Goal: Information Seeking & Learning: Learn about a topic

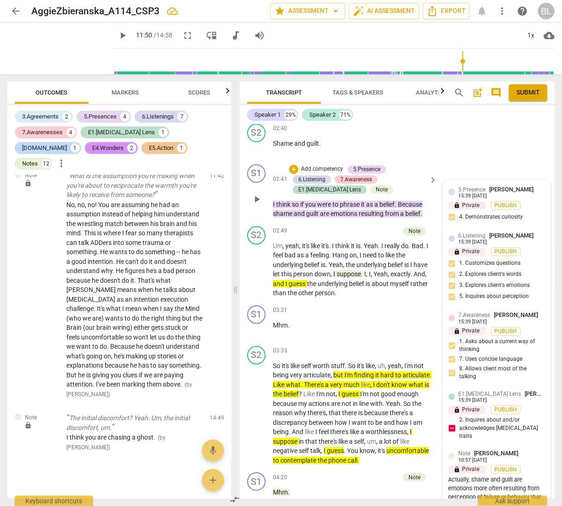
scroll to position [949, 0]
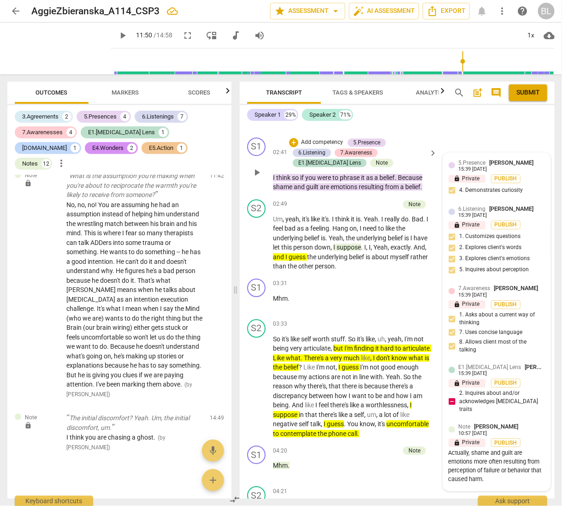
click at [524, 449] on div "Actually, shame and guilt are emotions more often resulting from perception of …" at bounding box center [497, 466] width 96 height 35
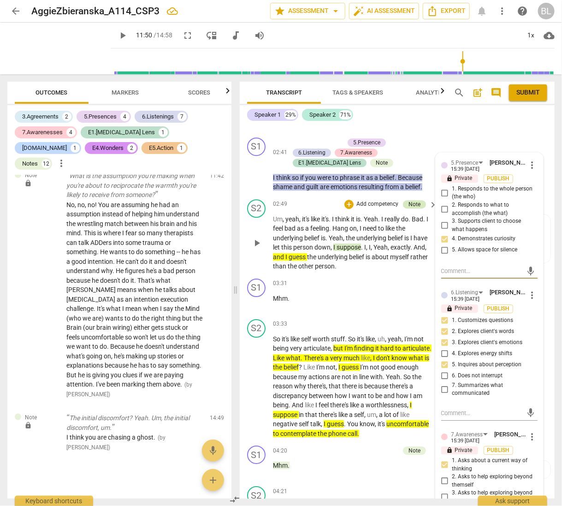
click at [416, 201] on div "Note" at bounding box center [414, 204] width 12 height 8
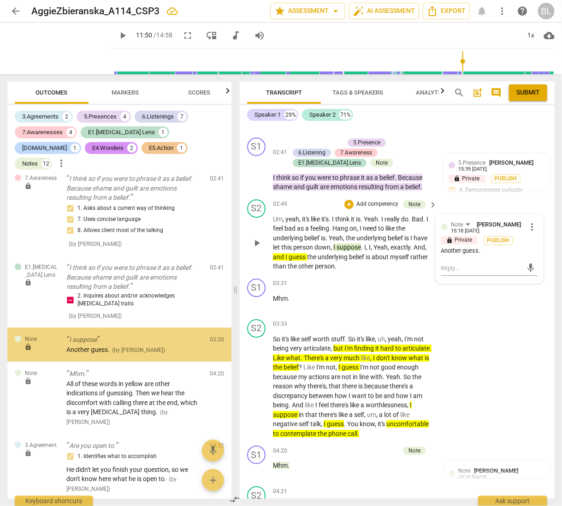
scroll to position [854, 0]
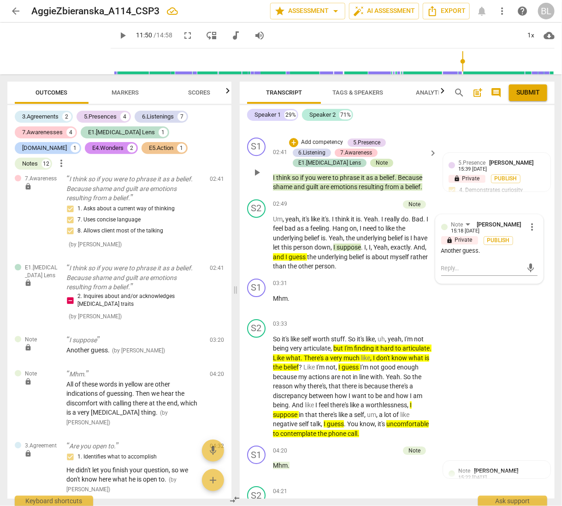
click at [376, 160] on div "Note" at bounding box center [382, 163] width 12 height 8
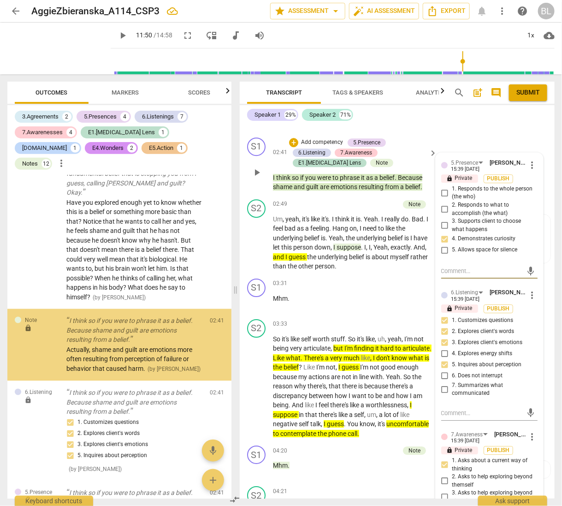
scroll to position [473, 0]
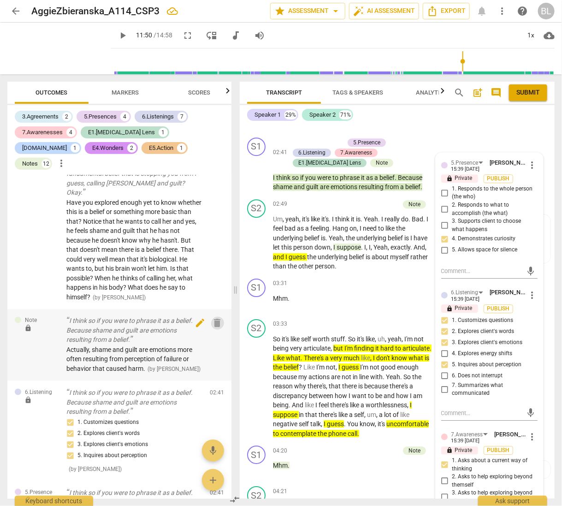
click at [214, 318] on span "delete" at bounding box center [217, 323] width 11 height 11
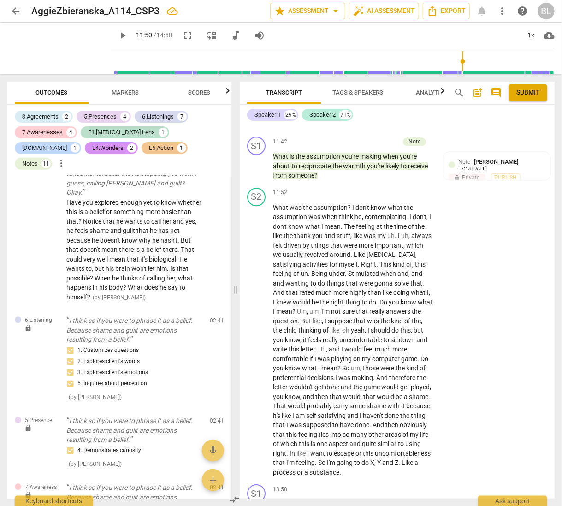
scroll to position [3182, 0]
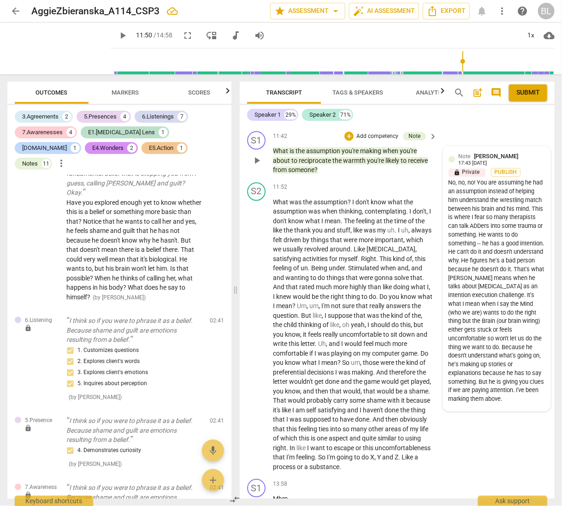
type input "710"
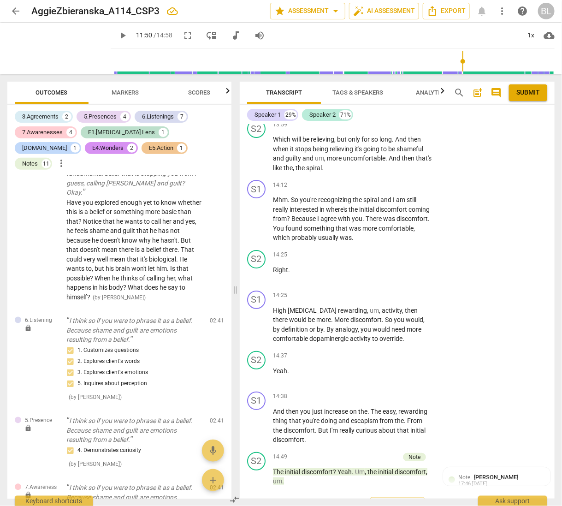
scroll to position [3601, 0]
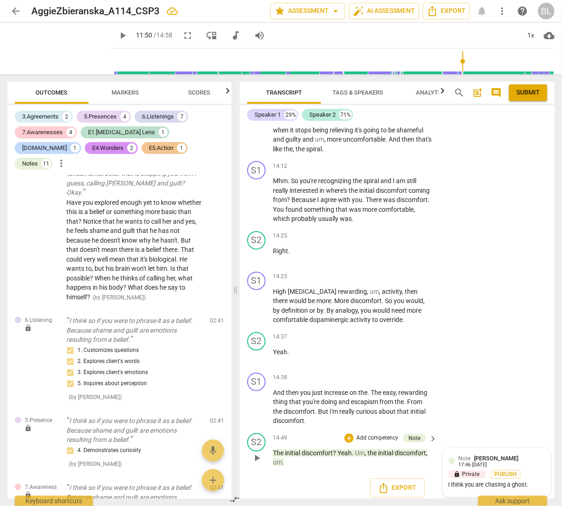
click at [515, 454] on div "Note [PERSON_NAME] 17:46 [DATE]" at bounding box center [502, 461] width 86 height 14
click at [528, 455] on span "more_vert" at bounding box center [531, 460] width 11 height 11
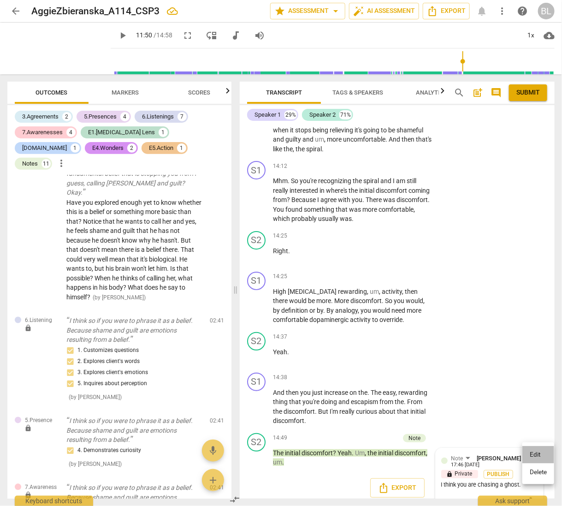
click at [528, 452] on li "Edit" at bounding box center [538, 455] width 32 height 18
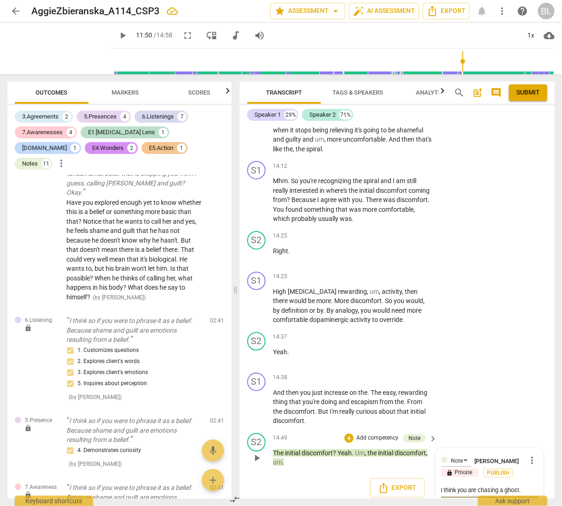
click at [520, 485] on textarea "I think you are chasing a ghost." at bounding box center [489, 489] width 96 height 9
type textarea "I think you are chasing a ghost"
type textarea "I think you are chasing a ghos"
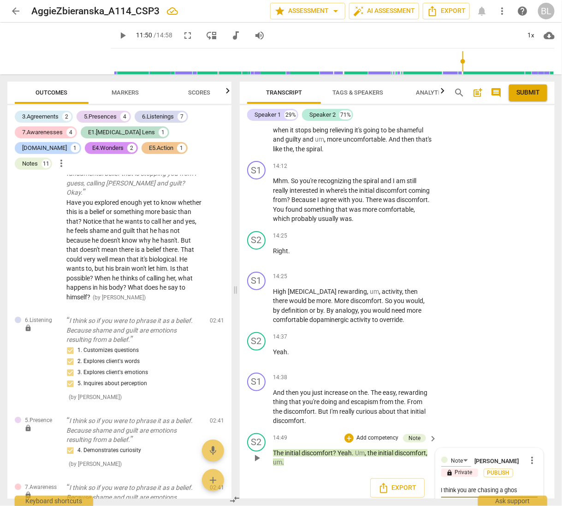
type textarea "I think you are chasing a gho"
type textarea "I think you are chasing a gh"
type textarea "I think you are chasing a g"
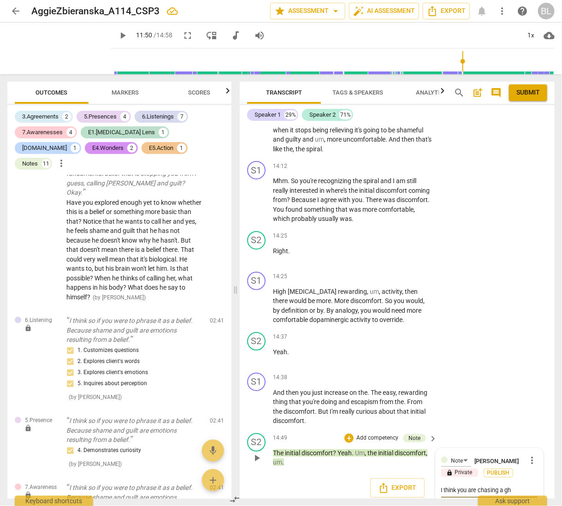
type textarea "I think you are chasing a g"
type textarea "I think you are chasing a"
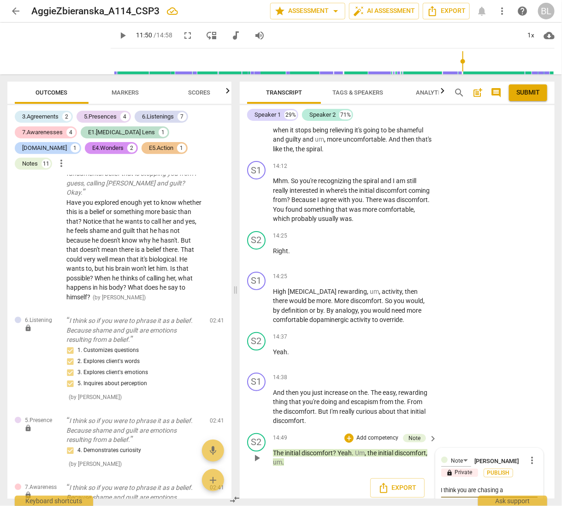
type textarea "I think you are chasing"
type textarea "I think you are chasing h"
type textarea "I think you are chasing hi"
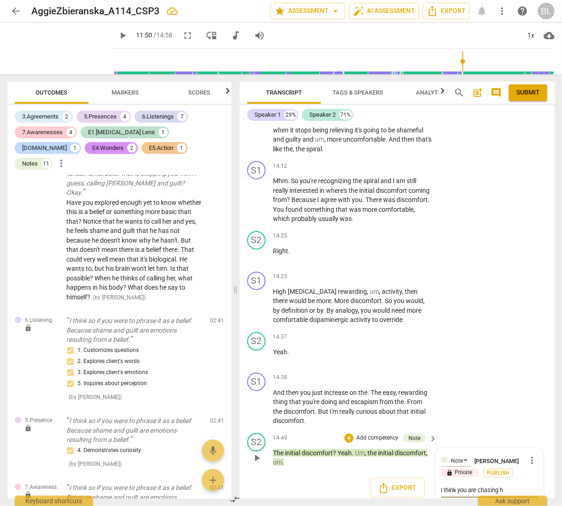
type textarea "I think you are chasing hi"
type textarea "I think you are chasing his"
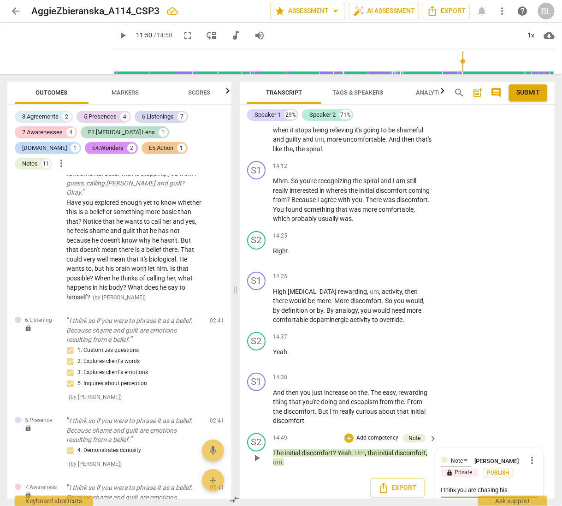
type textarea "I think you are chasing his A"
type textarea "I think you are chasing his AD"
type textarea "I think you are chasing his ADH"
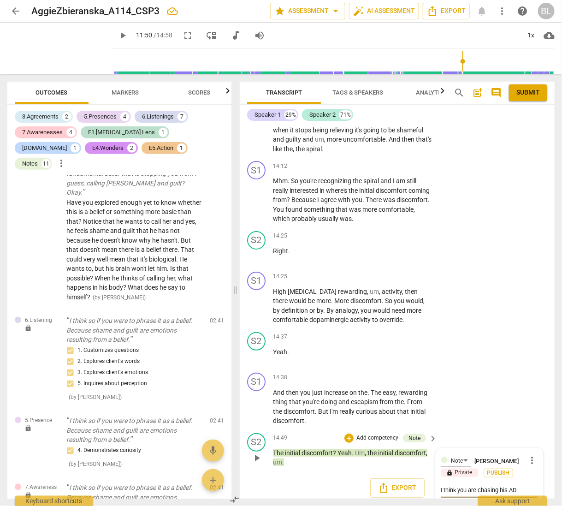
type textarea "I think you are chasing his ADH"
type textarea "I think you are chasing his [MEDICAL_DATA]"
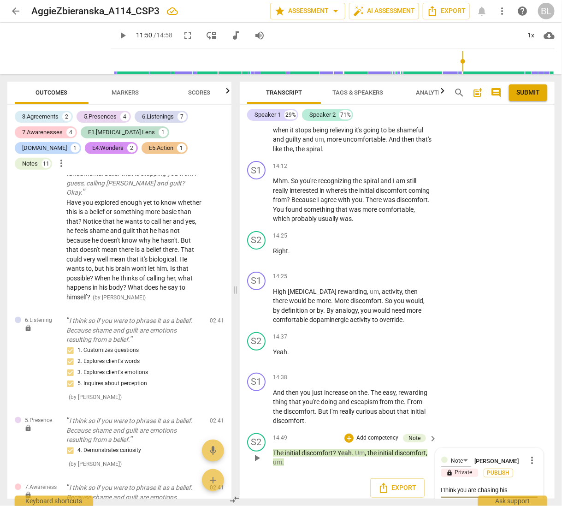
type textarea "I think you are chasing his [MEDICAL_DATA] b"
type textarea "I think you are chasing his [MEDICAL_DATA] br"
type textarea "I think you are chasing his [MEDICAL_DATA] bra"
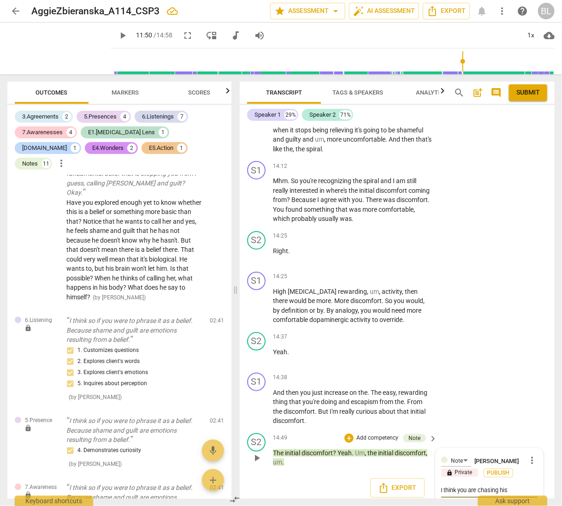
type textarea "I think you are chasing his [MEDICAL_DATA] bra"
type textarea "I think you are chasing his [MEDICAL_DATA] brai"
type textarea "I think you are chasing his [MEDICAL_DATA] brain"
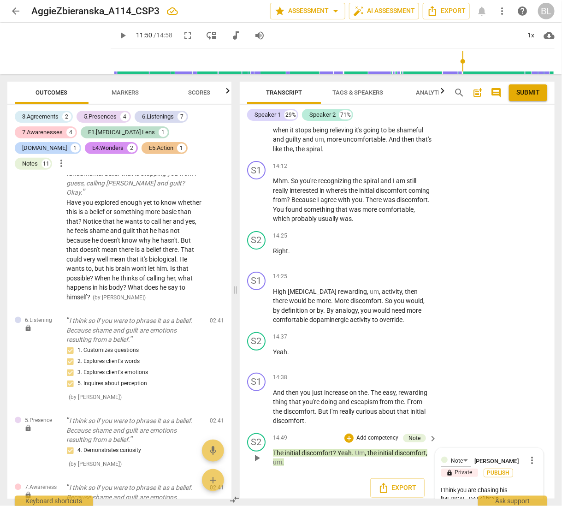
type textarea "I think you are chasing his [MEDICAL_DATA] brain"
type textarea "I think you are chasing his [MEDICAL_DATA] brain w"
type textarea "I think you are chasing his [MEDICAL_DATA] brain wi"
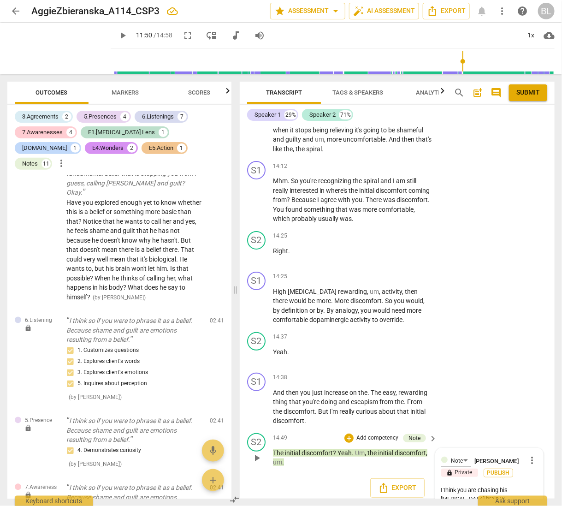
type textarea "I think you are chasing his [MEDICAL_DATA] brain wi"
type textarea "I think you are chasing his [MEDICAL_DATA] brain wir"
type textarea "I think you are chasing his [MEDICAL_DATA] brain wiri"
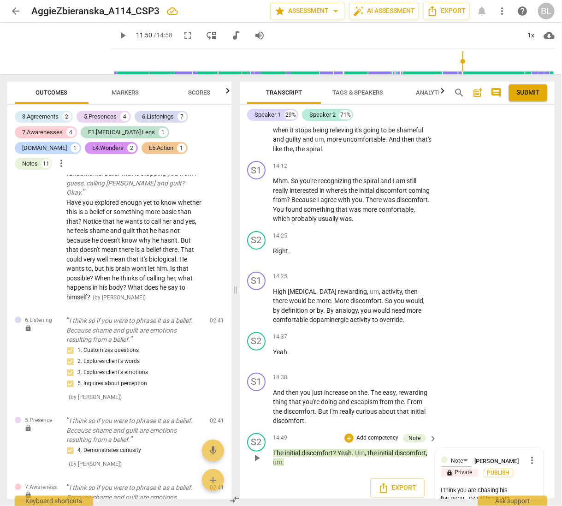
type textarea "I think you are chasing his [MEDICAL_DATA] brain wirin"
type textarea "I think you are chasing his [MEDICAL_DATA] brain wiring"
type textarea "I think you are chasing his [MEDICAL_DATA] brain wiring."
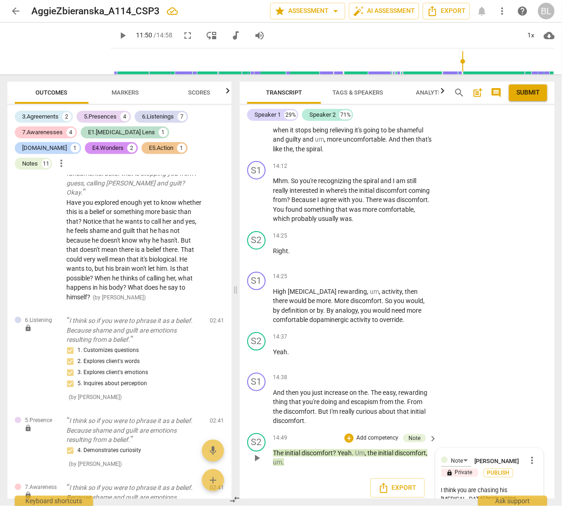
type textarea "I think you are chasing his [MEDICAL_DATA] brain wiring."
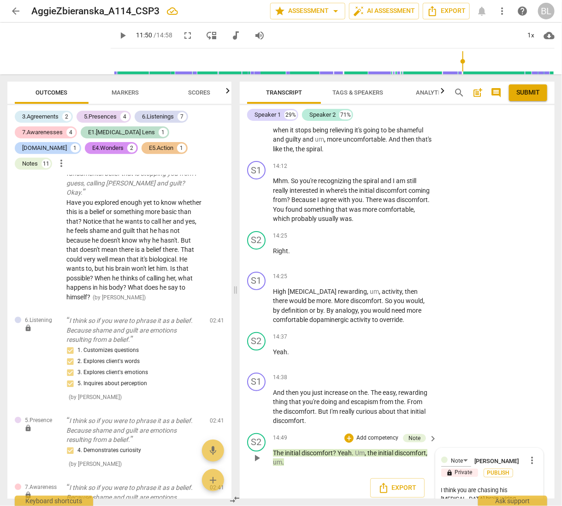
type textarea "I think you are chasing his [MEDICAL_DATA] brain wiring. W"
type textarea "I think you are chasing his [MEDICAL_DATA] brain wiring. Wh"
type textarea "I think you are chasing his [MEDICAL_DATA] brain wiring. Wha"
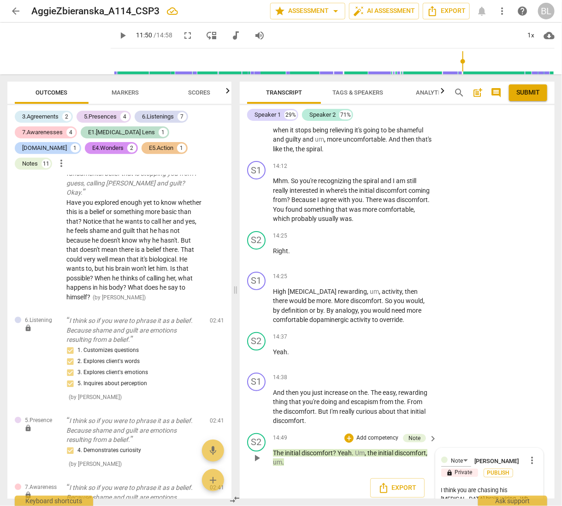
type textarea "I think you are chasing his [MEDICAL_DATA] brain wiring. Wha"
type textarea "I think you are chasing his [MEDICAL_DATA] brain wiring. What"
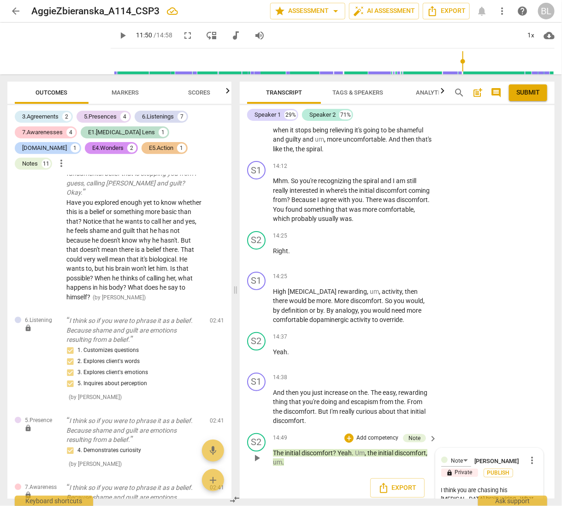
type textarea "I think you are chasing his [MEDICAL_DATA] brain wiring. What i"
type textarea "I think you are chasing his [MEDICAL_DATA] brain wiring. What if"
type textarea "I think you are chasing his [MEDICAL_DATA] brain wiring. What if t"
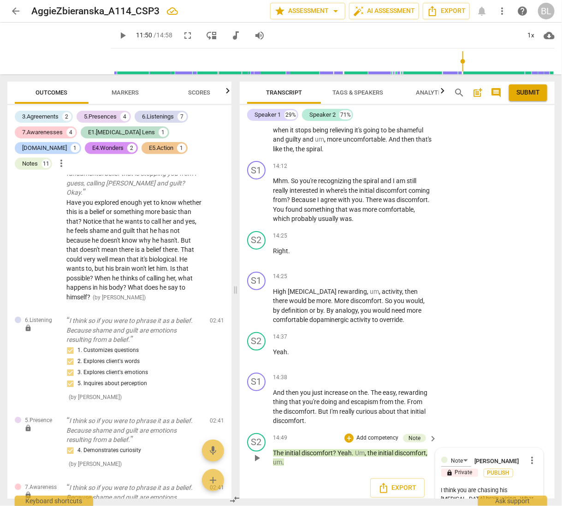
type textarea "I think you are chasing his [MEDICAL_DATA] brain wiring. What if t"
type textarea "I think you are chasing his [MEDICAL_DATA] brain wiring. What if th"
type textarea "I think you are chasing his [MEDICAL_DATA] brain wiring. What if tha"
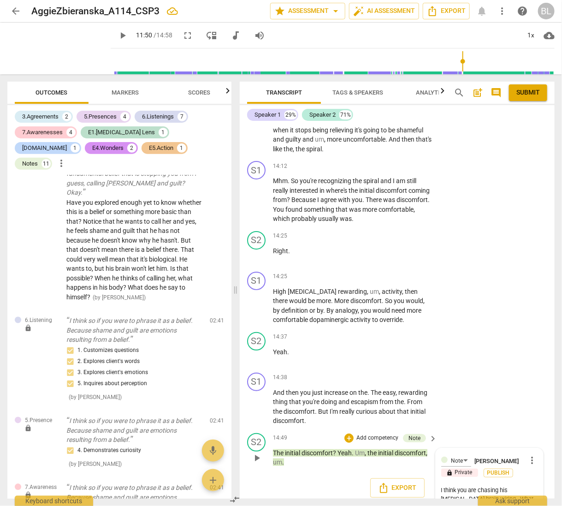
type textarea "I think you are chasing his [MEDICAL_DATA] brain wiring. What if that"
type textarea "I think you are chasing his [MEDICAL_DATA] brain wiring. What if that'"
type textarea "I think you are chasing his [MEDICAL_DATA] brain wiring. What if that's"
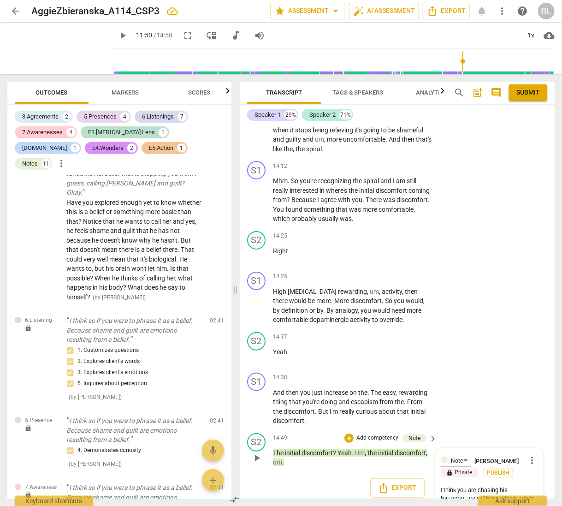
type textarea "I think you are chasing his [MEDICAL_DATA] brain wiring. What if that's"
type textarea "I think you are chasing his [MEDICAL_DATA] brain wiring. What if that's a"
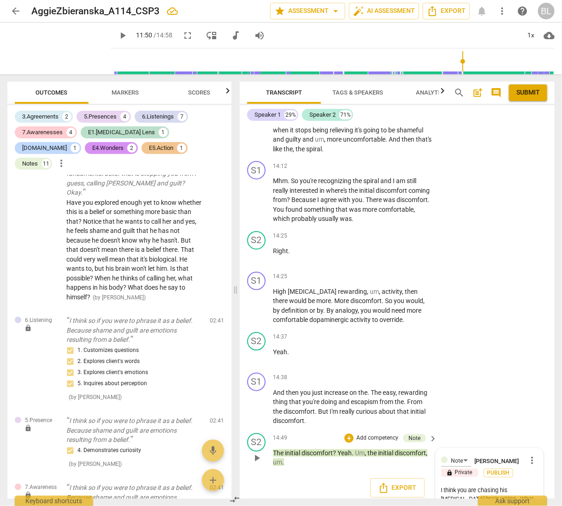
type textarea "I think you are chasing his [MEDICAL_DATA] brain wiring. What if that's al"
type textarea "I think you are chasing his [MEDICAL_DATA] brain wiring. What if that's all"
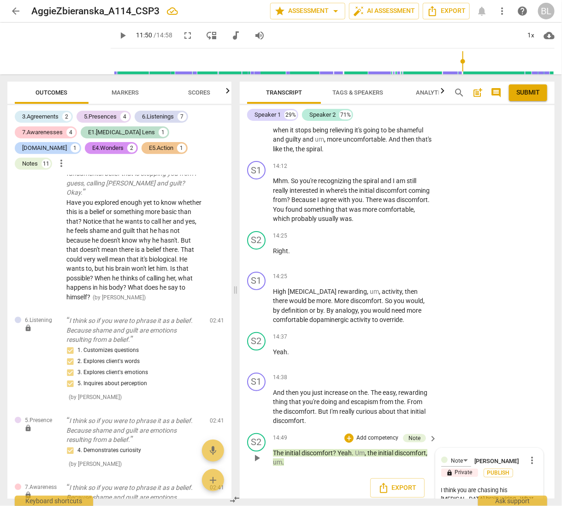
type textarea "I think you are chasing his [MEDICAL_DATA] brain wiring. What if that's all"
type textarea "I think you are chasing his [MEDICAL_DATA] brain wiring. What if that's all i"
type textarea "I think you are chasing his [MEDICAL_DATA] brain wiring. What if that's all it"
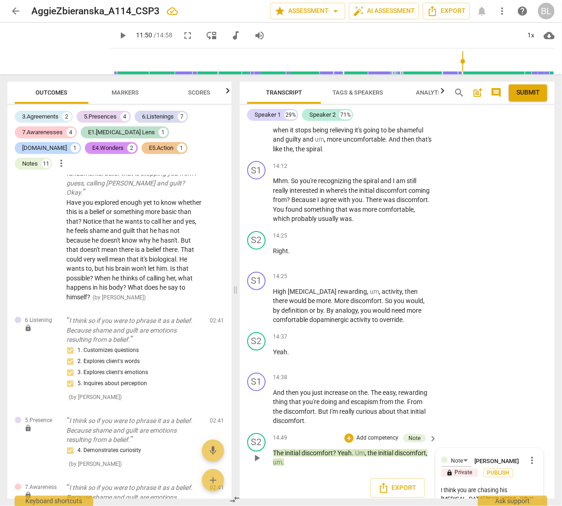
type textarea "I think you are chasing his [MEDICAL_DATA] brain wiring. What if that's all it"
type textarea "I think you are chasing his [MEDICAL_DATA] brain wiring. What if that's all it e"
type textarea "I think you are chasing his [MEDICAL_DATA] brain wiring. What if that's all it …"
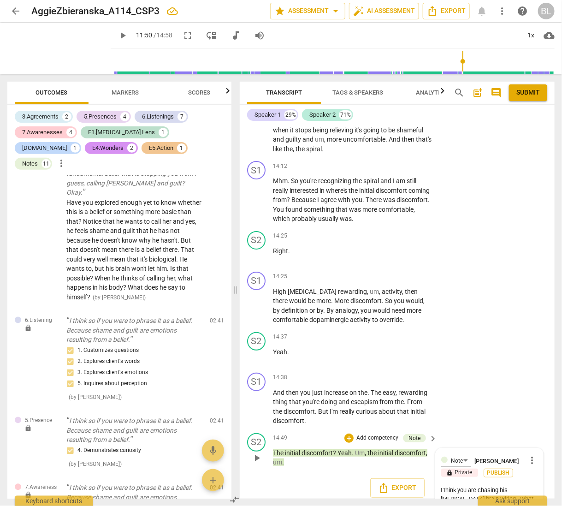
type textarea "I think you are chasing his [MEDICAL_DATA] brain wiring. What if that's all it …"
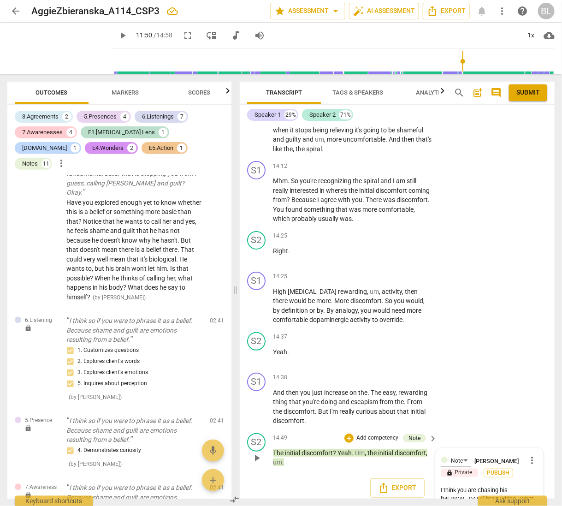
type textarea "I think you are chasing his [MEDICAL_DATA] brain wiring. What if that's all it …"
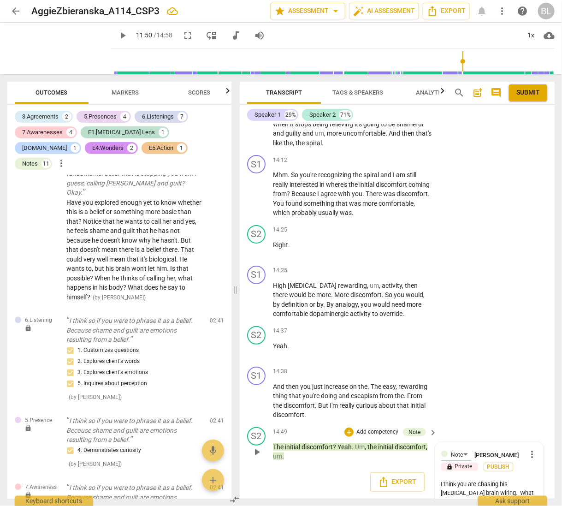
type textarea "I think you are chasing his [MEDICAL_DATA] brain wiring. What if that's all it …"
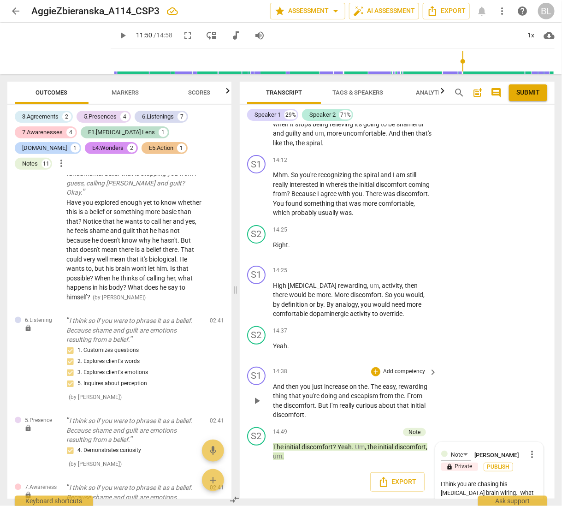
type textarea "I think you are chasing his [MEDICAL_DATA] brain wiring. What if that's all it …"
click at [520, 382] on div "S1 play_arrow pause 14:38 + Add competency keyboard_arrow_right And then you ju…" at bounding box center [397, 393] width 315 height 60
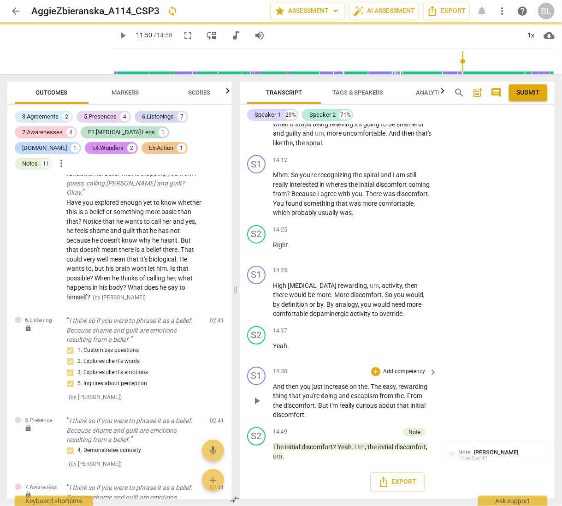
scroll to position [3601, 0]
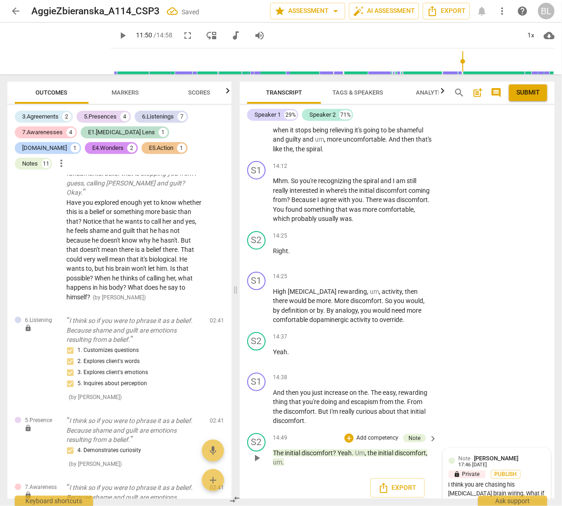
click at [504, 456] on div "Note [PERSON_NAME] 17:46 [DATE]" at bounding box center [502, 461] width 86 height 14
click at [532, 455] on span "more_vert" at bounding box center [531, 460] width 11 height 11
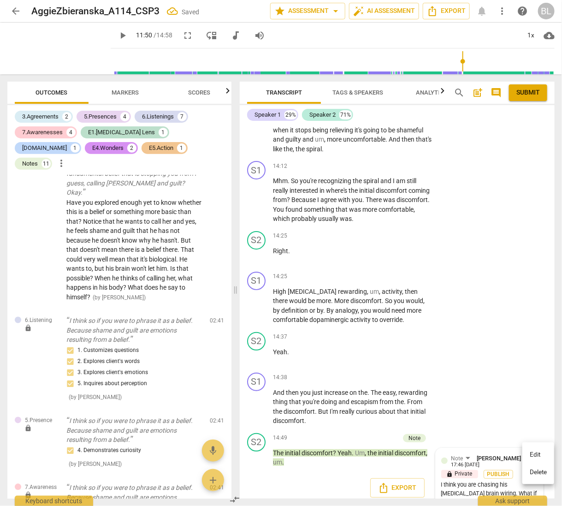
click at [531, 451] on li "Edit" at bounding box center [538, 455] width 32 height 18
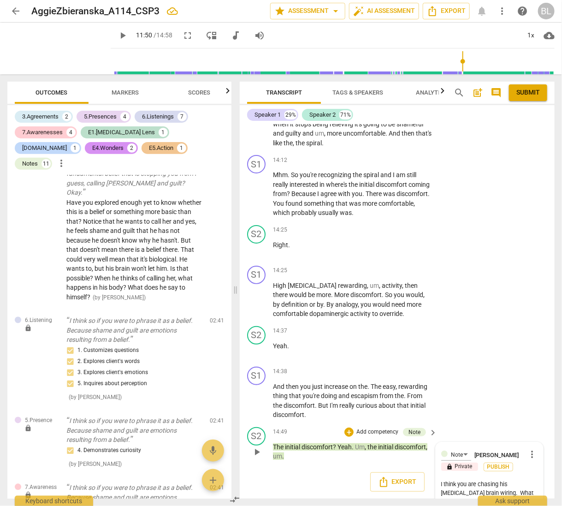
type textarea "I think you are chasing his [MEDICAL_DATA] brain wiring. What if that's all it …"
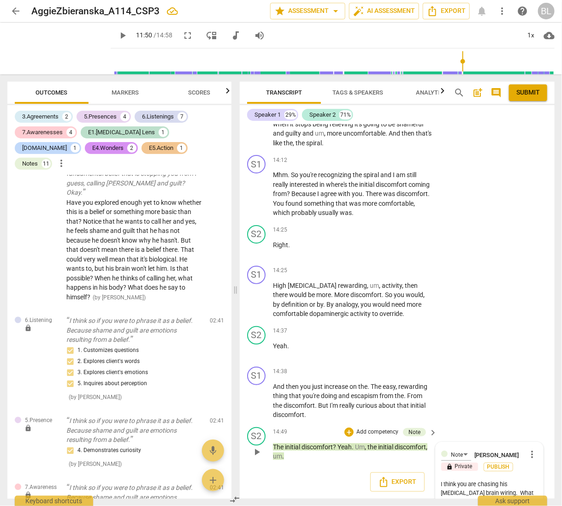
type textarea "I think you are chasing his [MEDICAL_DATA] brain wiring. What if that's all it …"
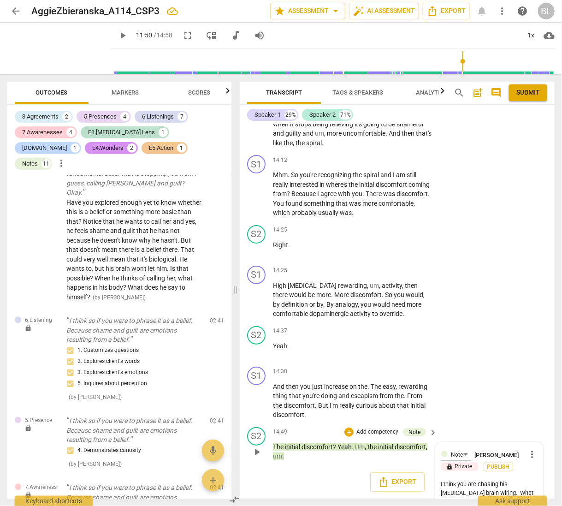
type textarea "I think you are chasing his [MEDICAL_DATA] brain wiring. What if that's all it …"
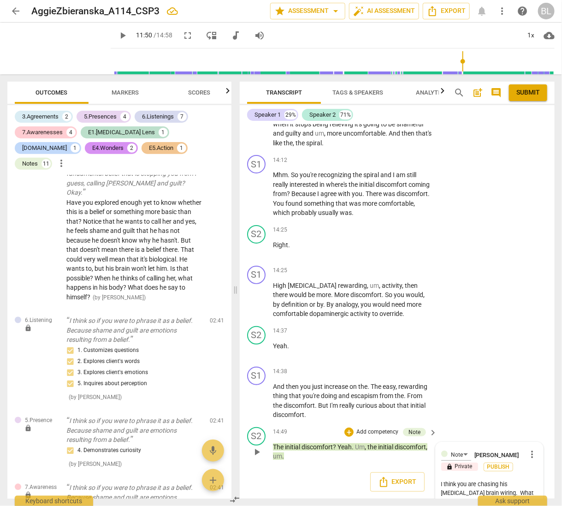
type textarea "I think you are chasing his [MEDICAL_DATA] brain wiring. What if that's all it …"
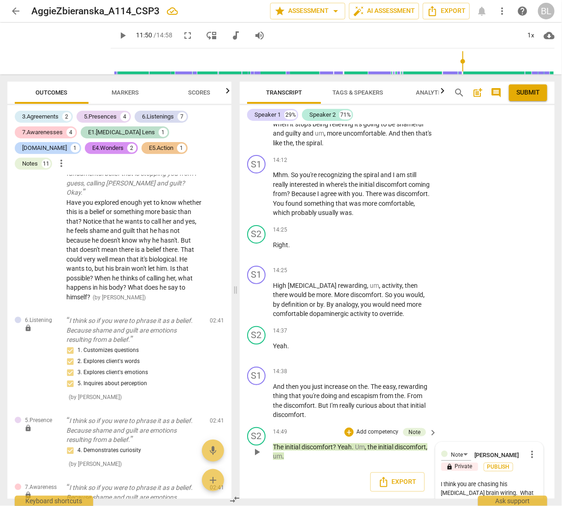
type textarea "I think you are chasing his [MEDICAL_DATA] brain wiring. What if that's all it …"
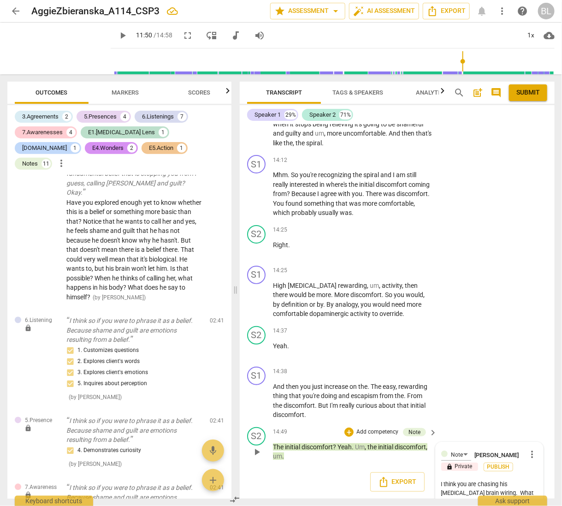
type textarea "I think you are chasing his [MEDICAL_DATA] brain wiring. What if that's all it …"
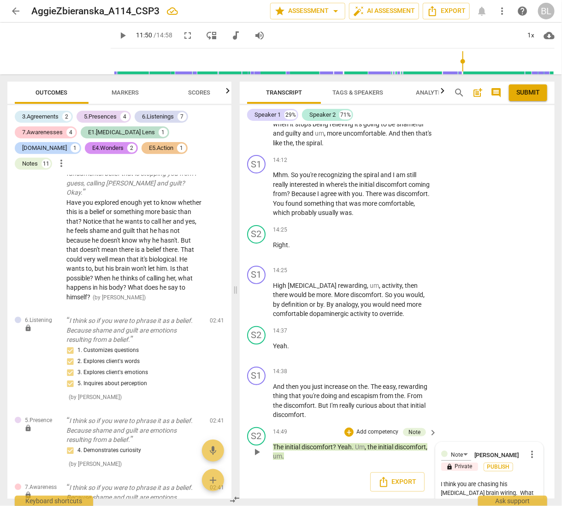
type textarea "I think you are chasing his [MEDICAL_DATA] brain wiring. What if that's all it …"
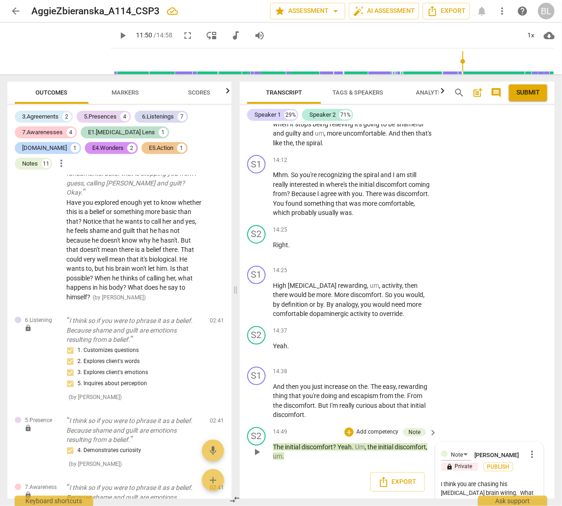
type textarea "I think you are chasing his [MEDICAL_DATA] brain wiring. What if that's all it …"
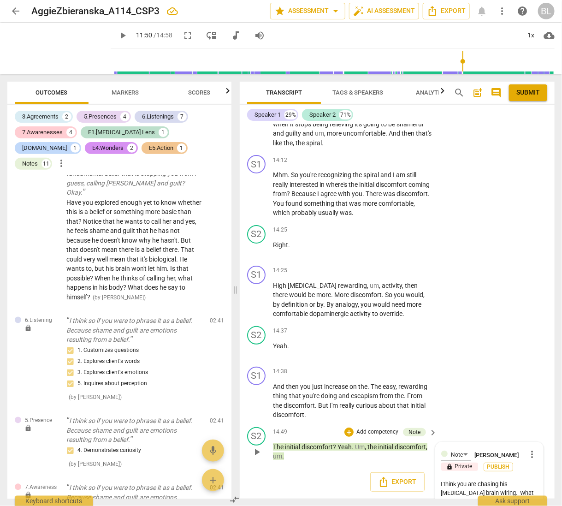
type textarea "I think you are chasing his [MEDICAL_DATA] brain wiring. What if that's all it …"
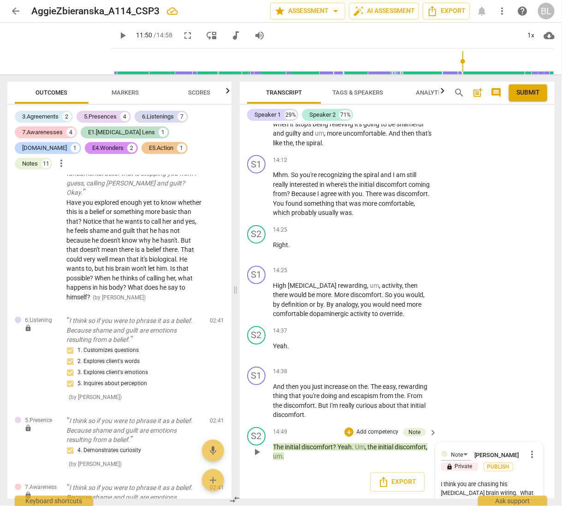
type textarea "I think you are chasing his [MEDICAL_DATA] brain wiring. What if that's all it …"
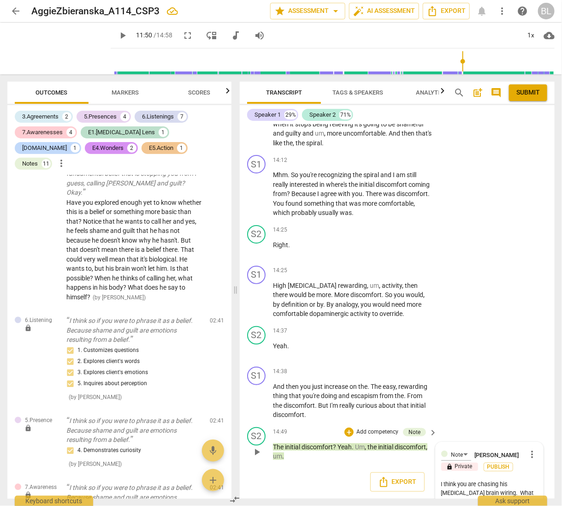
type textarea "I think you are chasing his [MEDICAL_DATA] brain wiring. What if that's all it …"
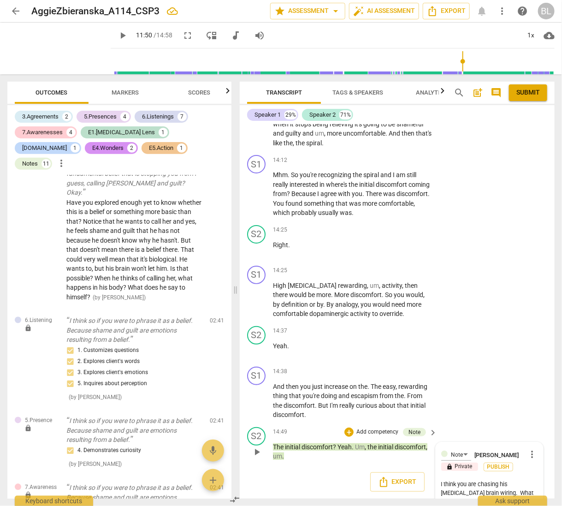
type textarea "I think you are chasing his [MEDICAL_DATA] brain wiring. What if that's all it …"
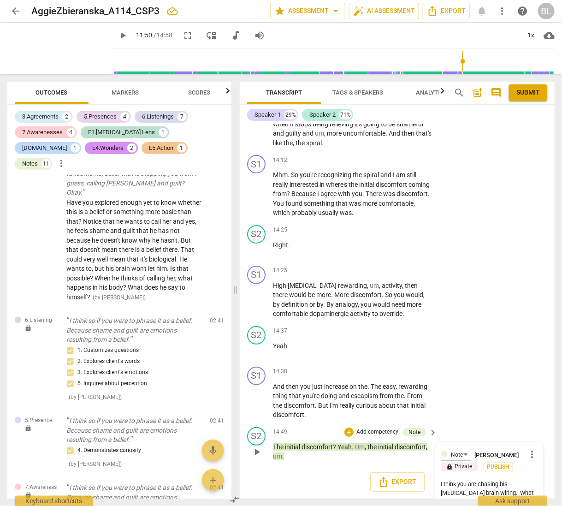
scroll to position [3616, 0]
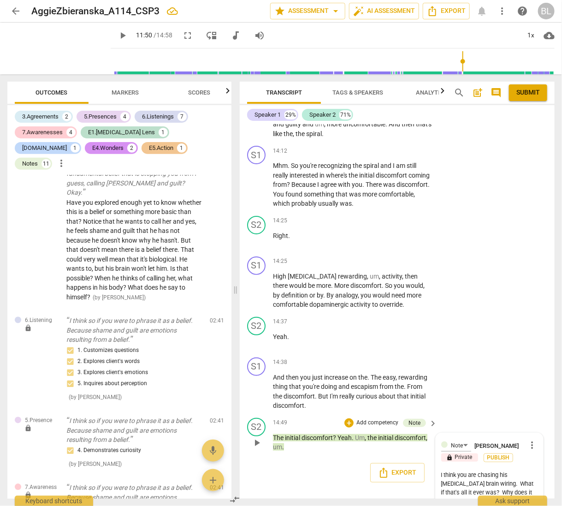
type textarea "I think you are chasing his [MEDICAL_DATA] brain wiring. What if that's all it …"
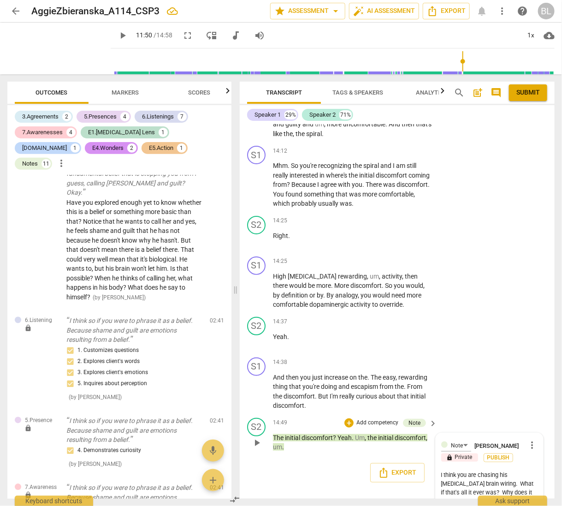
type textarea "I think you are chasing his [MEDICAL_DATA] brain wiring. What if that's all it …"
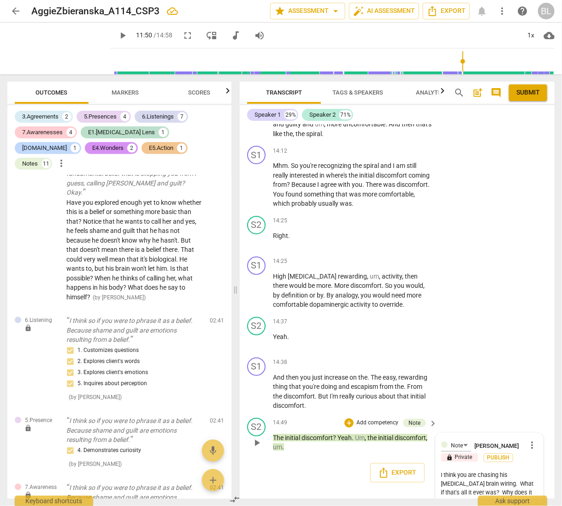
type textarea "I think you are chasing his [MEDICAL_DATA] brain wiring. What if that's all it …"
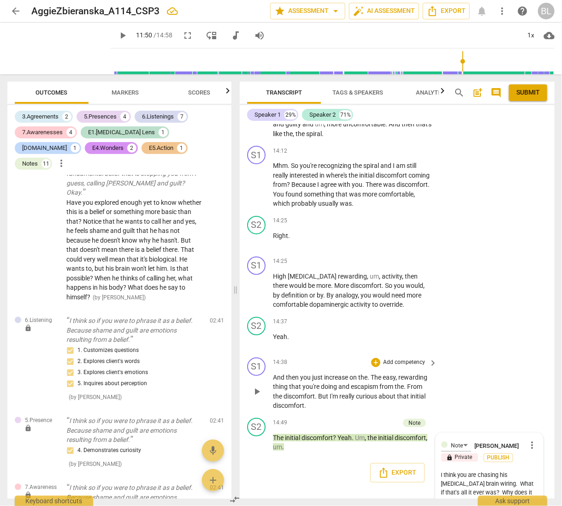
click at [526, 396] on div "S1 play_arrow pause 14:38 + Add competency keyboard_arrow_right And then you ju…" at bounding box center [397, 384] width 315 height 60
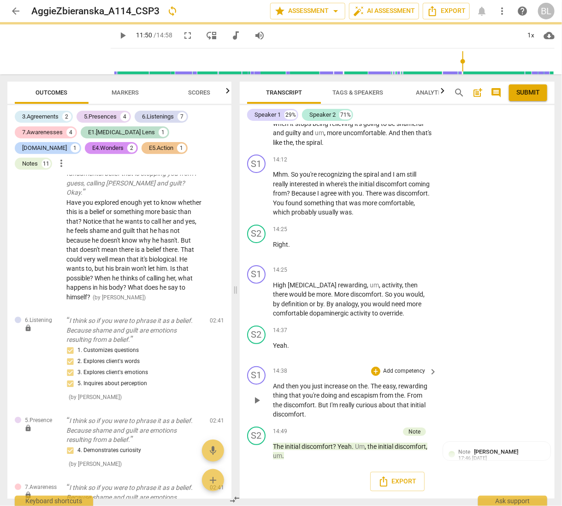
scroll to position [3601, 0]
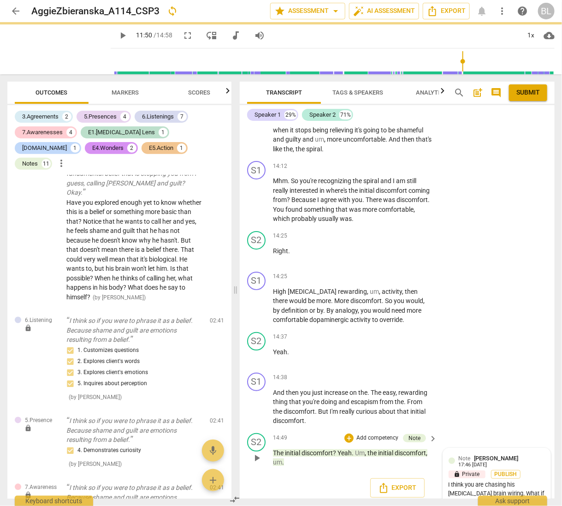
click at [509, 455] on span "[PERSON_NAME]" at bounding box center [496, 458] width 44 height 7
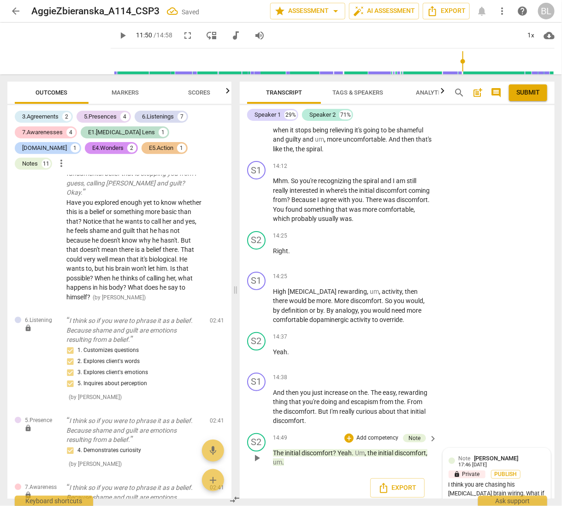
click at [524, 457] on div "Note [PERSON_NAME] 17:46 [DATE]" at bounding box center [502, 461] width 86 height 14
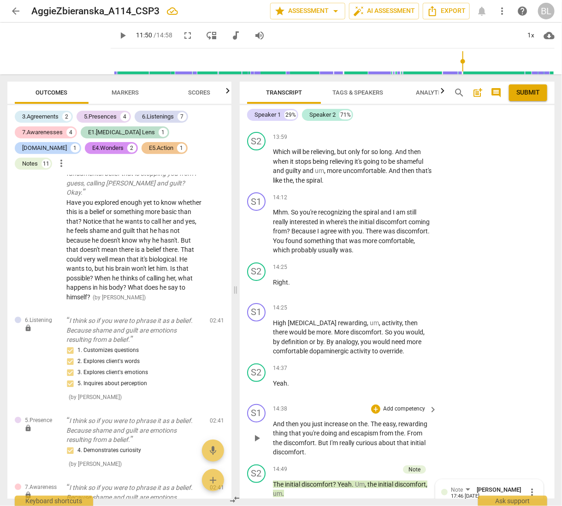
scroll to position [3568, 0]
click at [517, 431] on div "S1 play_arrow pause 14:38 + Add competency keyboard_arrow_right And then you ju…" at bounding box center [397, 431] width 315 height 60
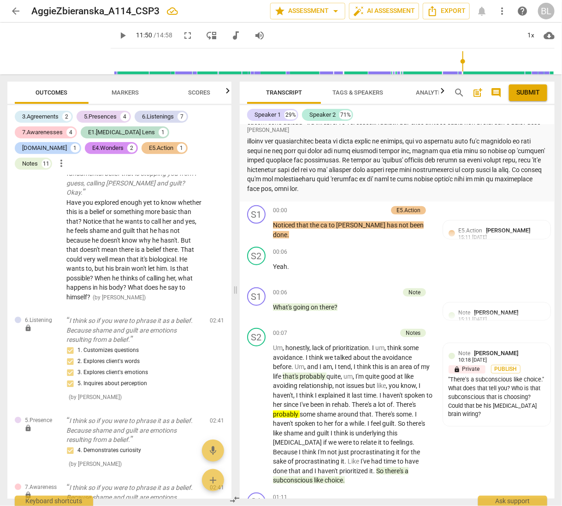
scroll to position [0, 0]
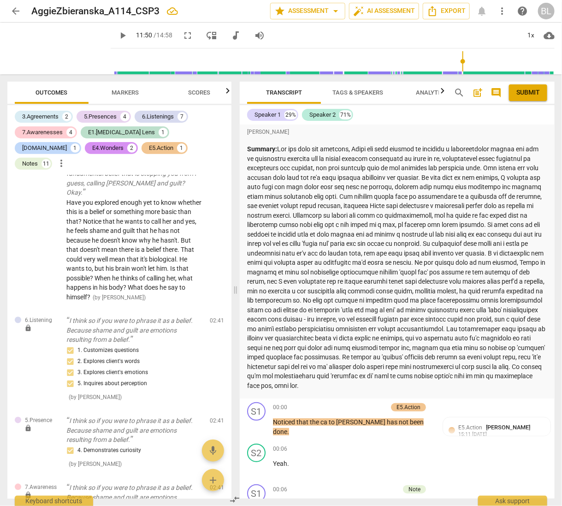
click at [15, 10] on span "arrow_back" at bounding box center [15, 11] width 11 height 11
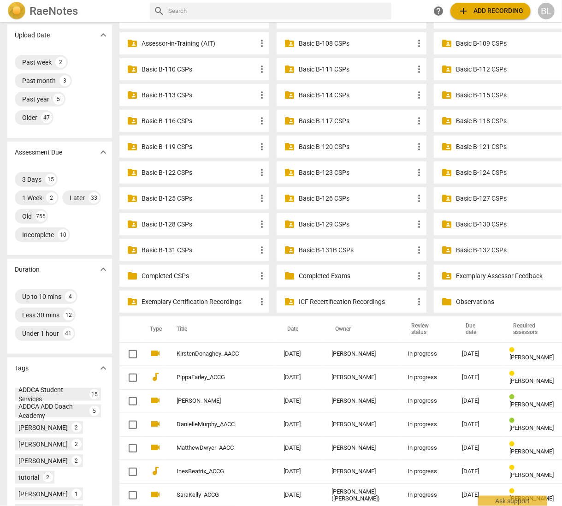
scroll to position [82, 0]
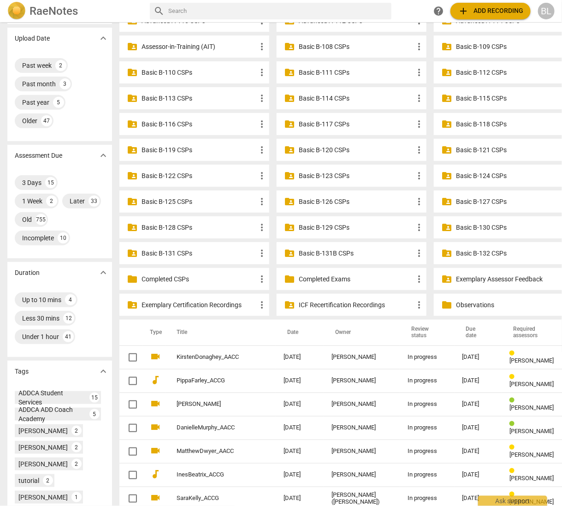
click at [307, 253] on p "Basic B-131B CSPs" at bounding box center [356, 253] width 115 height 10
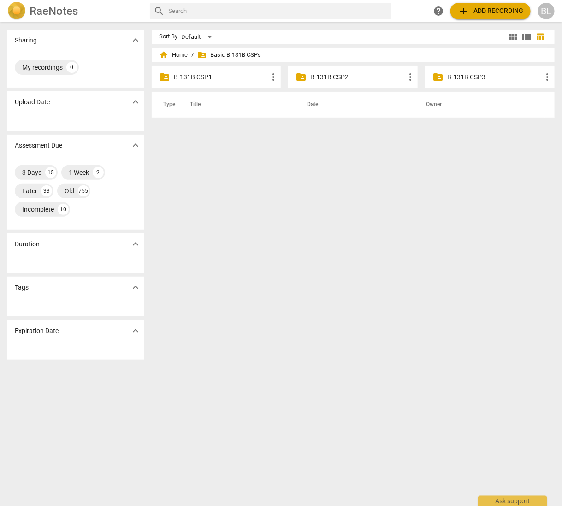
click at [332, 77] on p "B-131B CSP2" at bounding box center [357, 77] width 95 height 10
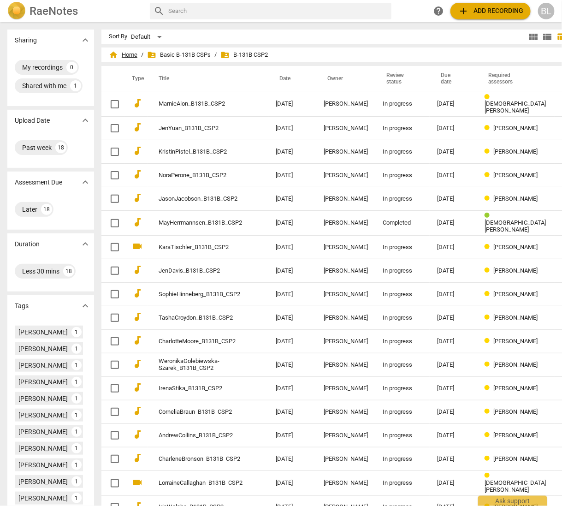
click at [127, 54] on span "home Home" at bounding box center [123, 54] width 29 height 9
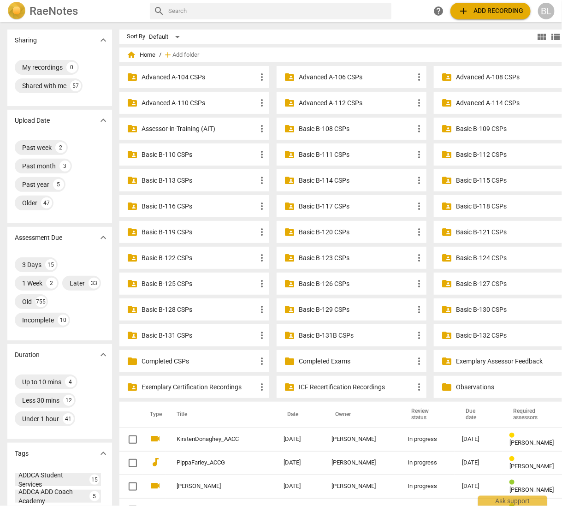
click at [154, 334] on p "Basic B-131 CSPs" at bounding box center [199, 336] width 115 height 10
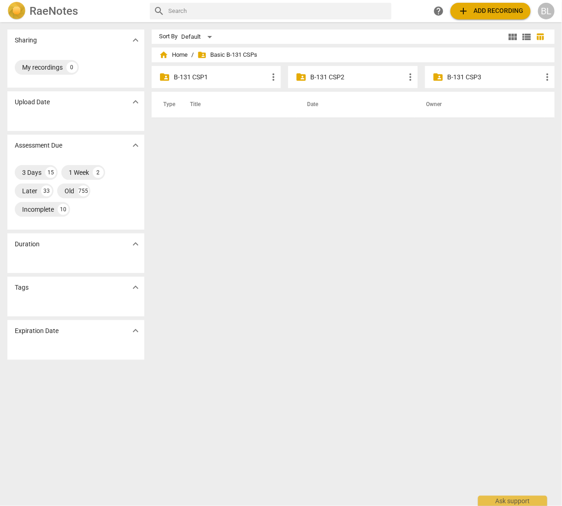
click at [330, 77] on p "B-131 CSP2" at bounding box center [357, 77] width 95 height 10
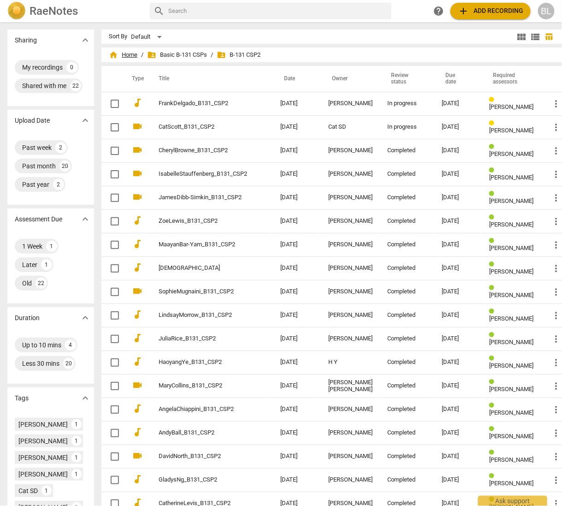
click at [118, 53] on span "home Home" at bounding box center [123, 54] width 29 height 9
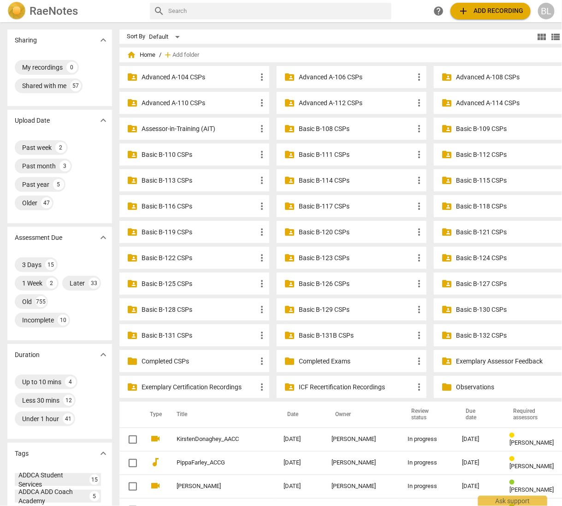
click at [464, 307] on p "Basic B-130 CSPs" at bounding box center [513, 310] width 115 height 10
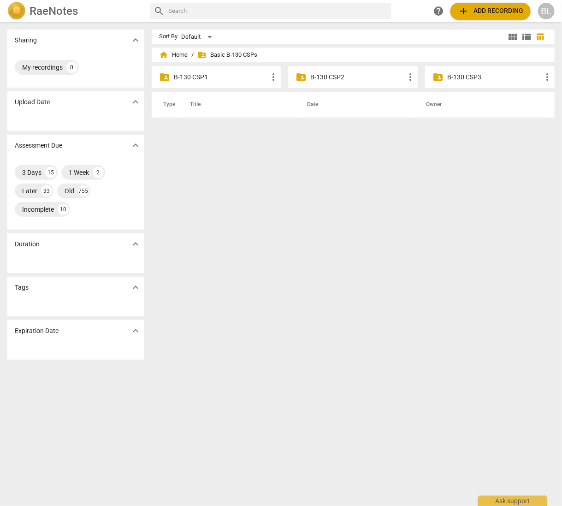
click at [325, 76] on p "B-130 CSP2" at bounding box center [357, 77] width 95 height 10
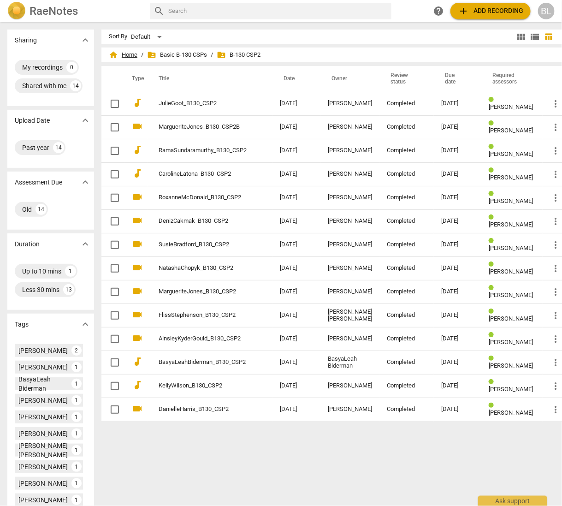
click at [122, 54] on span "home Home" at bounding box center [123, 54] width 29 height 9
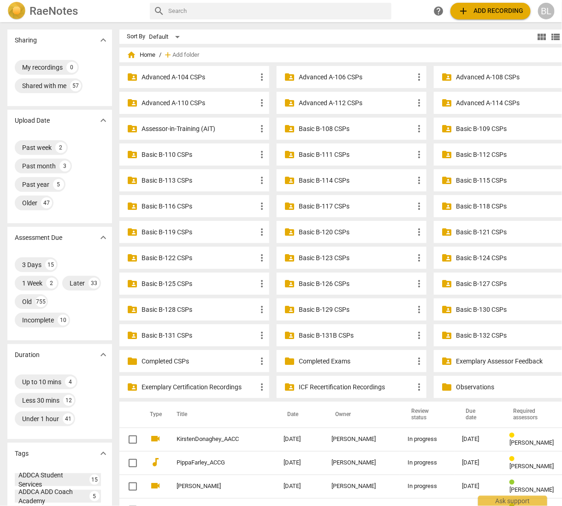
click at [465, 103] on p "Advanced A-114 CSPs" at bounding box center [513, 103] width 115 height 10
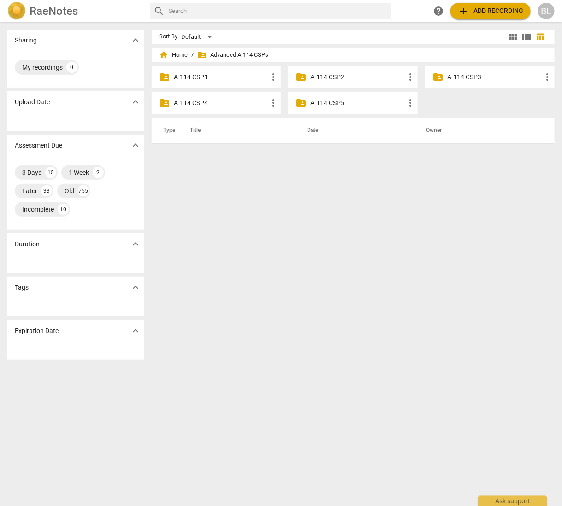
click at [466, 76] on p "A-114 CSP3" at bounding box center [494, 77] width 95 height 10
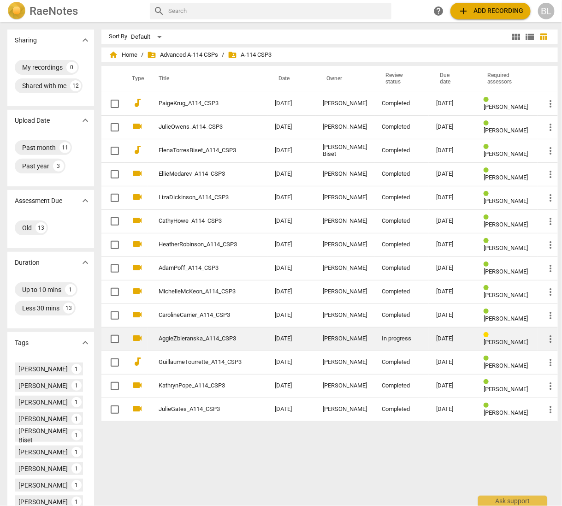
click at [389, 335] on div "In progress" at bounding box center [402, 338] width 40 height 7
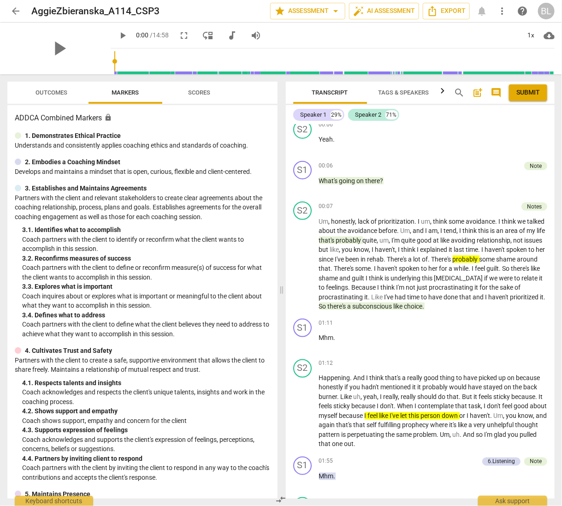
scroll to position [373, 0]
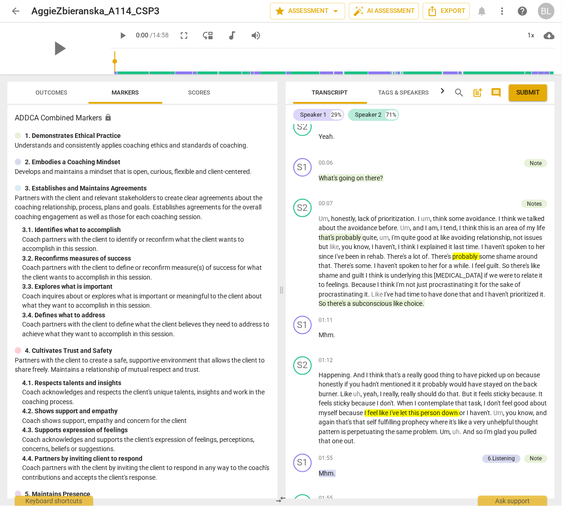
click at [14, 11] on span "arrow_back" at bounding box center [15, 11] width 11 height 11
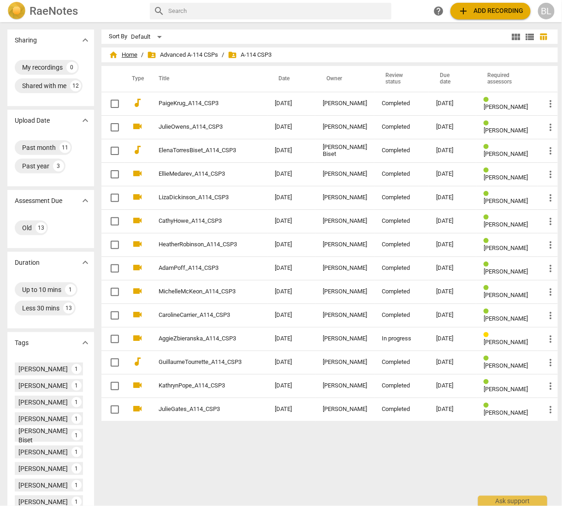
click at [124, 55] on span "home Home" at bounding box center [123, 54] width 29 height 9
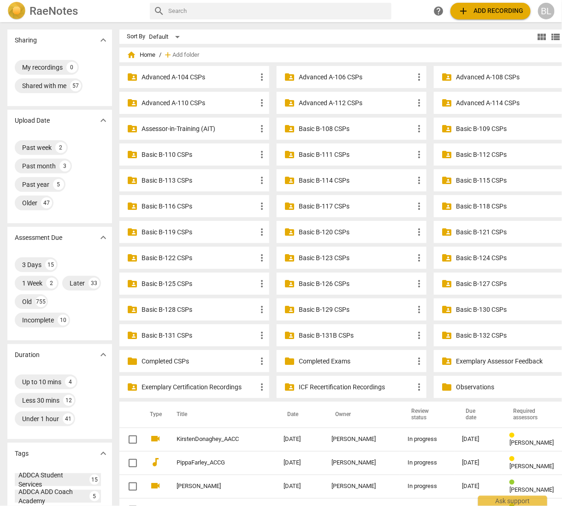
click at [162, 334] on p "Basic B-131 CSPs" at bounding box center [199, 336] width 115 height 10
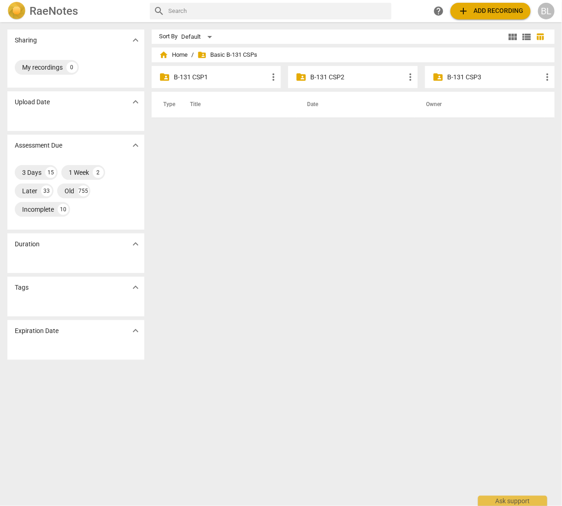
click at [313, 76] on p "B-131 CSP2" at bounding box center [357, 77] width 95 height 10
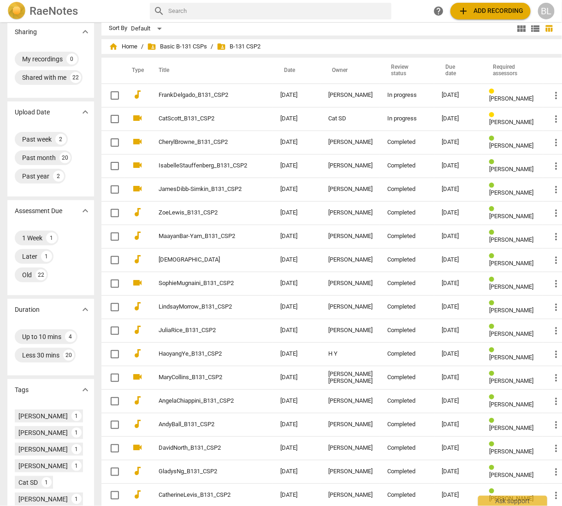
scroll to position [9, 0]
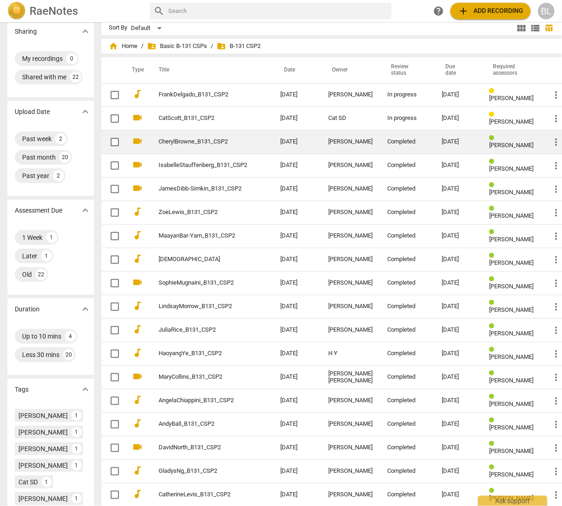
click at [442, 139] on div "[DATE]" at bounding box center [458, 141] width 33 height 7
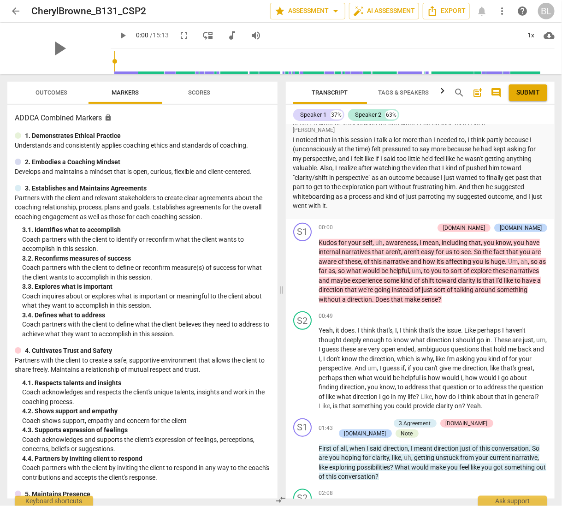
scroll to position [137, 0]
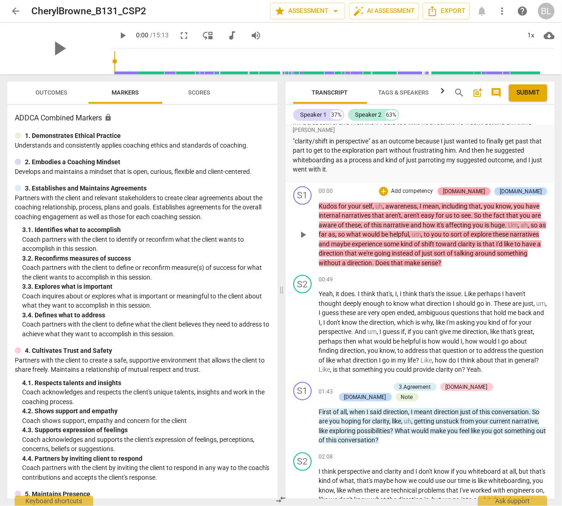
click at [485, 195] on div "[DOMAIN_NAME]" at bounding box center [464, 191] width 42 height 8
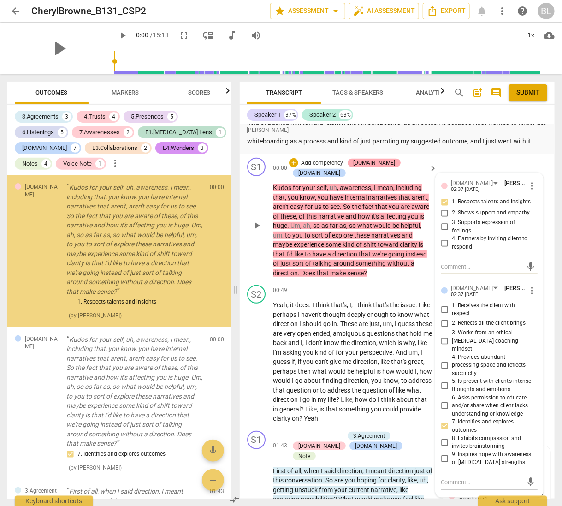
scroll to position [118, 0]
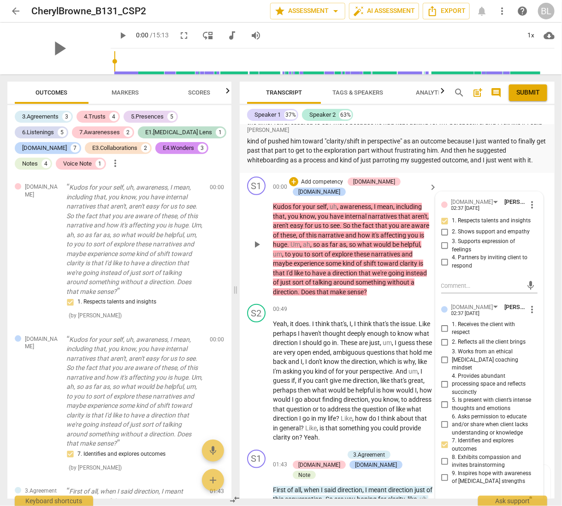
click at [517, 178] on div "S1 play_arrow pause 00:00 + Add competency [DOMAIN_NAME] [DOMAIN_NAME] keyboard…" at bounding box center [397, 236] width 315 height 127
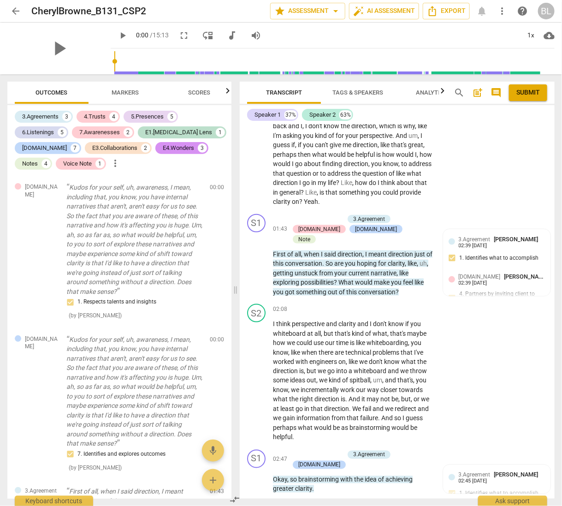
scroll to position [372, 0]
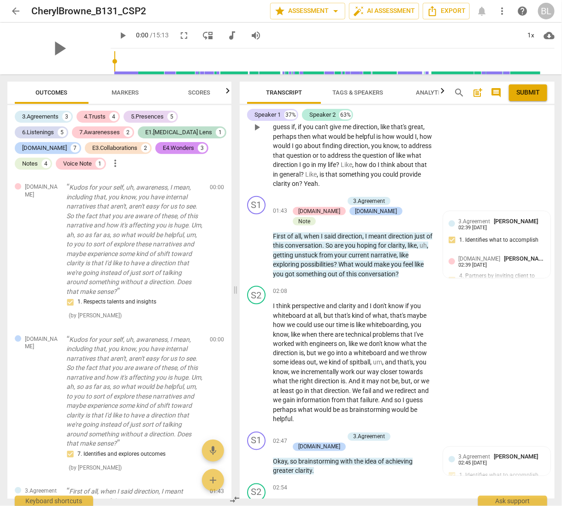
click at [502, 174] on div "S2 play_arrow pause 00:49 + Add competency keyboard_arrow_right Yeah , it does …" at bounding box center [397, 120] width 315 height 146
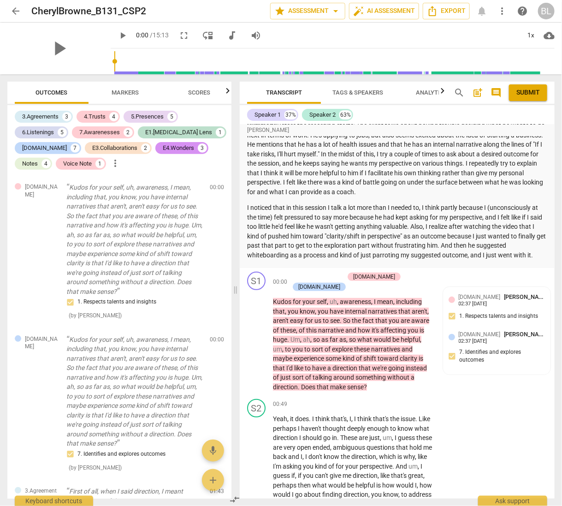
scroll to position [0, 0]
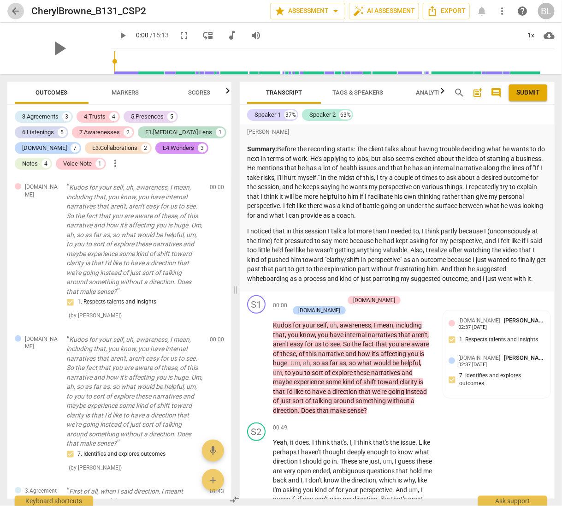
click at [12, 9] on span "arrow_back" at bounding box center [15, 11] width 11 height 11
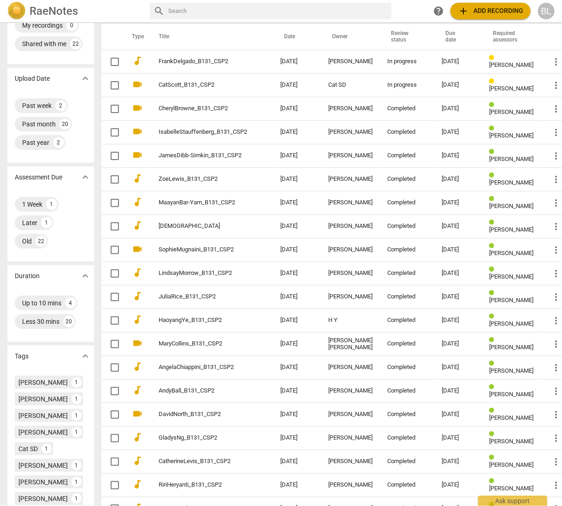
scroll to position [44, 0]
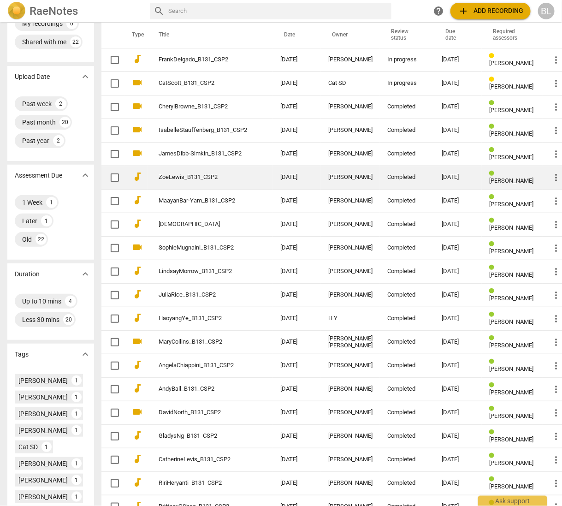
click at [496, 177] on span "[PERSON_NAME]" at bounding box center [511, 180] width 44 height 7
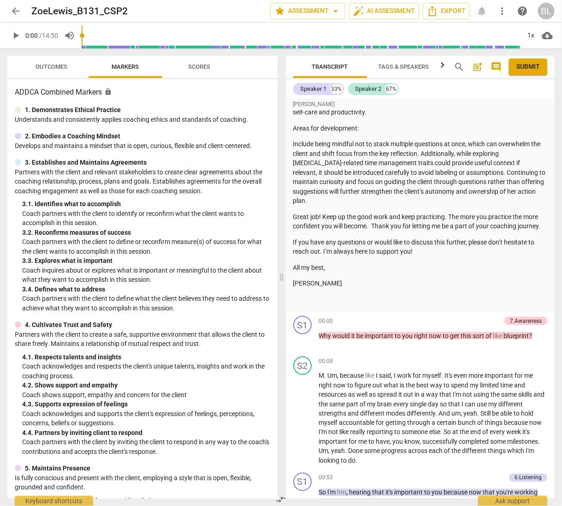
scroll to position [279, 0]
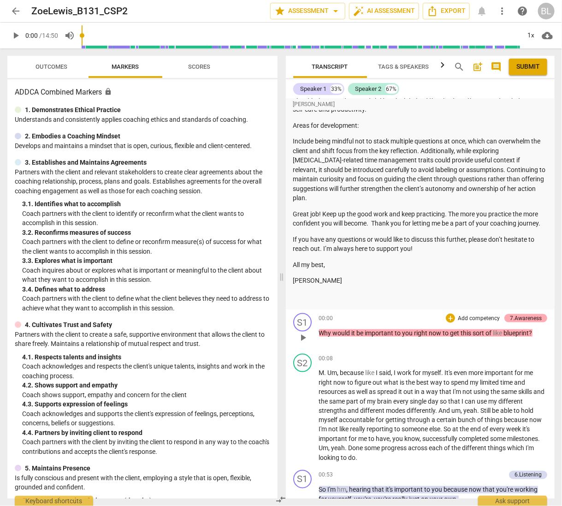
click at [530, 316] on div "7.Awareness" at bounding box center [526, 318] width 32 height 8
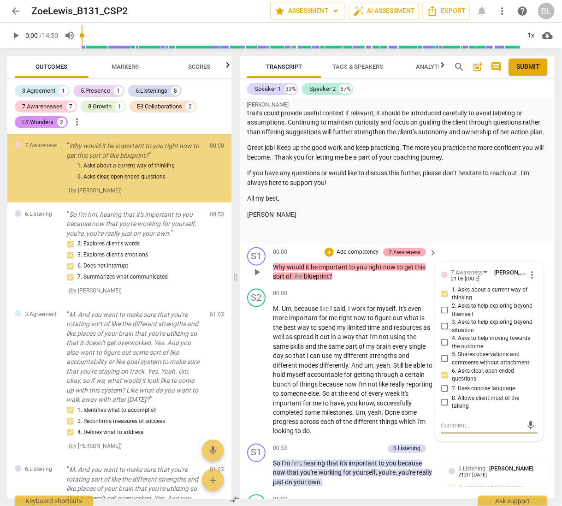
scroll to position [454, 0]
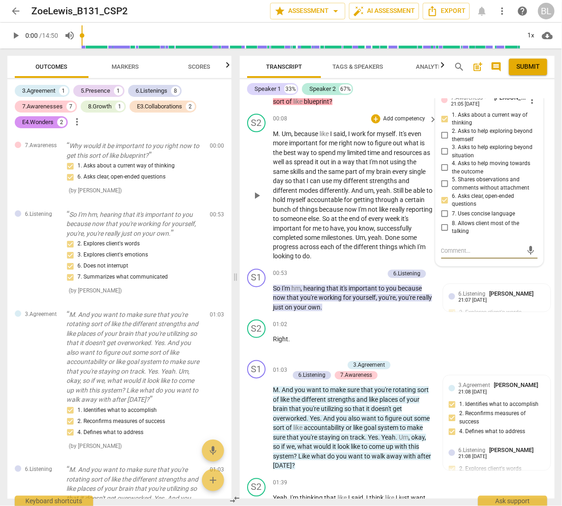
click at [405, 232] on span "successfully" at bounding box center [394, 228] width 35 height 7
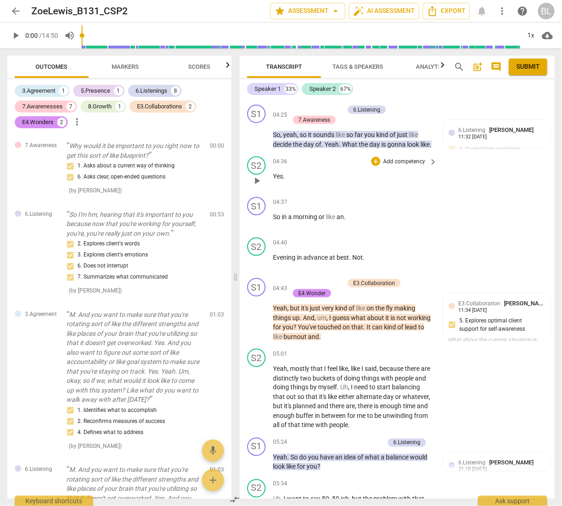
scroll to position [1493, 0]
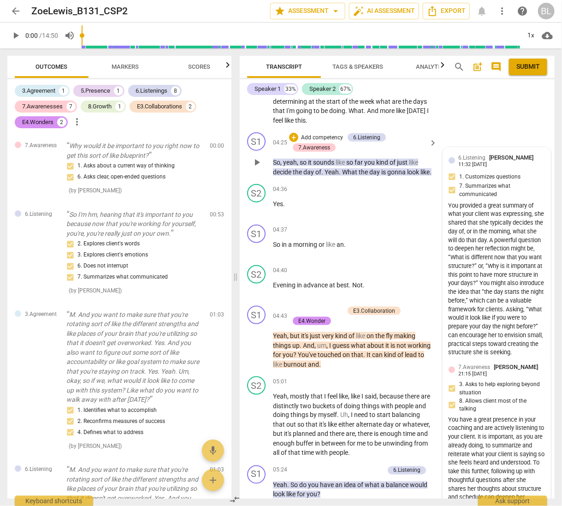
click at [497, 222] on div "You provided a great summary of what your client was expressing, she shared tha…" at bounding box center [497, 279] width 96 height 156
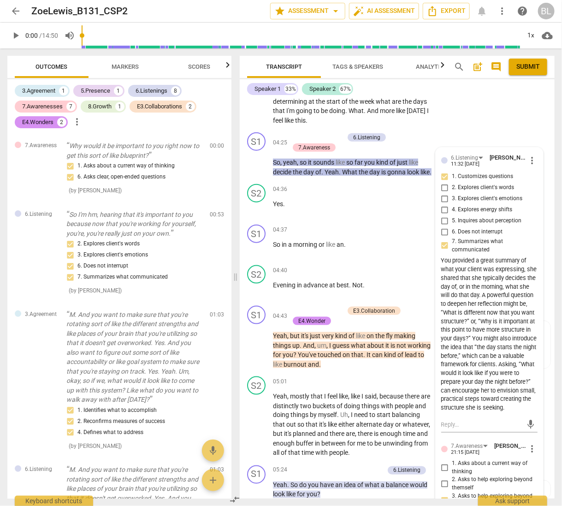
click at [502, 129] on div "S2 play_arrow pause 03:10 + Add competency keyboard_arrow_right Oh , yes . And …" at bounding box center [397, 3] width 315 height 249
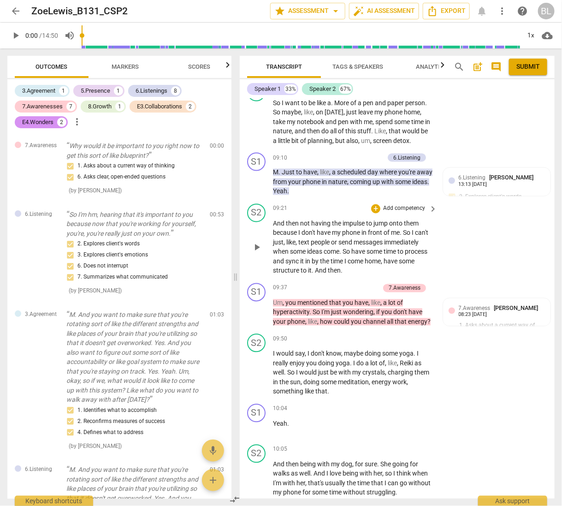
scroll to position [2938, 0]
